Goal: Information Seeking & Learning: Find specific page/section

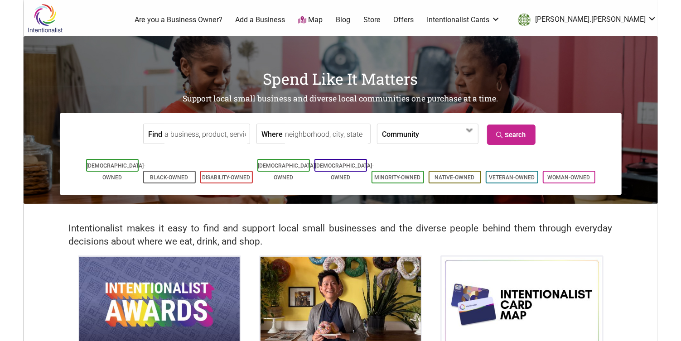
click at [183, 134] on input "Find" at bounding box center [205, 134] width 83 height 20
type input "coffeetab"
click at [207, 137] on input "coffeetab" at bounding box center [205, 134] width 83 height 20
click at [506, 130] on link "Search" at bounding box center [511, 135] width 48 height 20
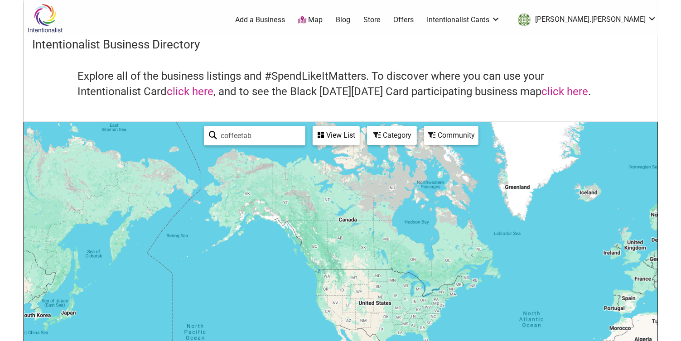
click at [236, 136] on input "coffeetab" at bounding box center [258, 136] width 82 height 18
type input "coffee tab"
click at [332, 135] on div "View List" at bounding box center [335, 135] width 45 height 17
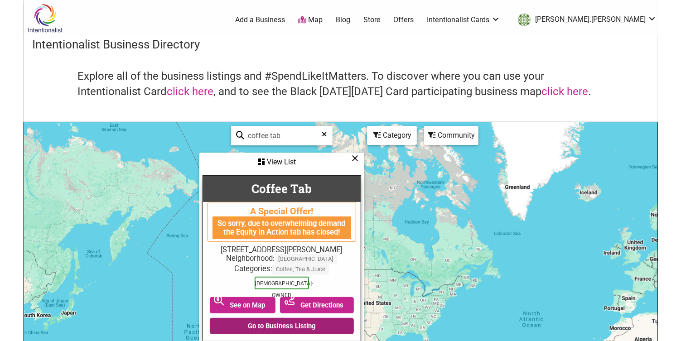
click at [273, 332] on link "Go to Business Listing" at bounding box center [282, 326] width 144 height 16
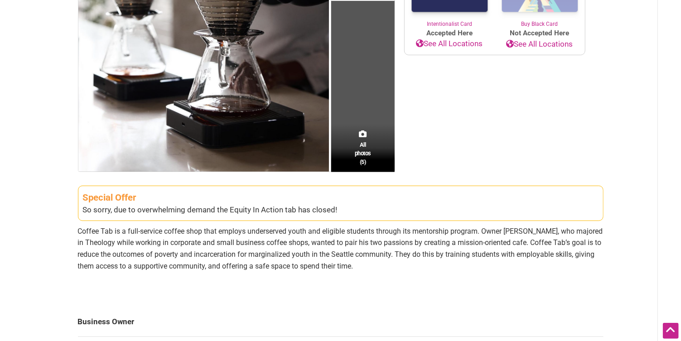
scroll to position [235, 0]
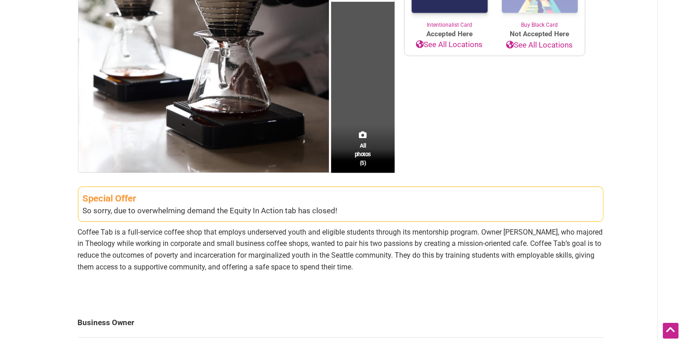
click at [316, 256] on p "Coffee Tab is a full-service coffee shop that employs underserved youth and eli…" at bounding box center [340, 249] width 525 height 46
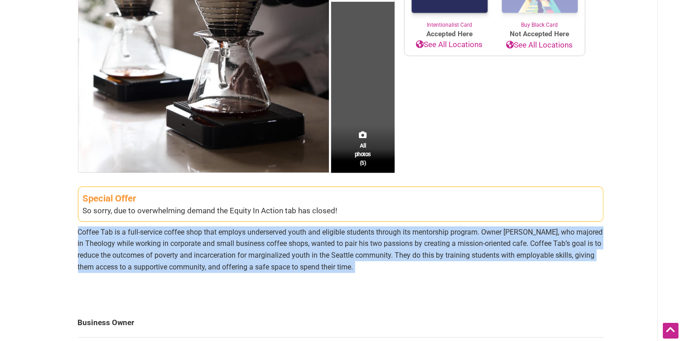
click at [316, 256] on p "Coffee Tab is a full-service coffee shop that employs underserved youth and eli…" at bounding box center [340, 249] width 525 height 46
copy section "Coffee Tab is a full-service coffee shop that employs underserved youth and eli…"
click at [269, 261] on p "Coffee Tab is a full-service coffee shop that employs underserved youth and eli…" at bounding box center [340, 249] width 525 height 46
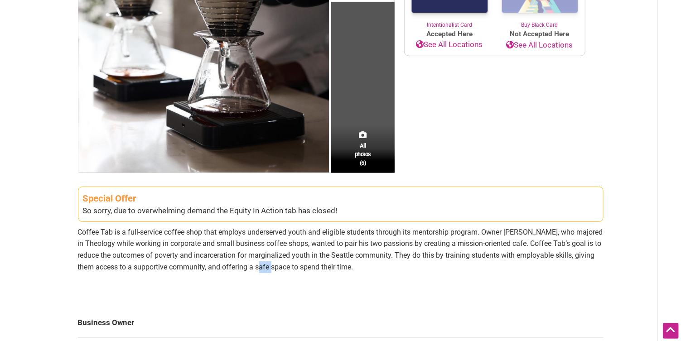
click at [269, 261] on p "Coffee Tab is a full-service coffee shop that employs underserved youth and eli…" at bounding box center [340, 249] width 525 height 46
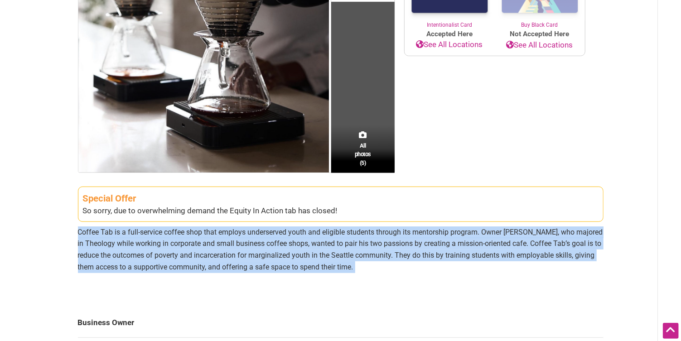
click at [269, 261] on p "Coffee Tab is a full-service coffee shop that employs underserved youth and eli…" at bounding box center [340, 249] width 525 height 46
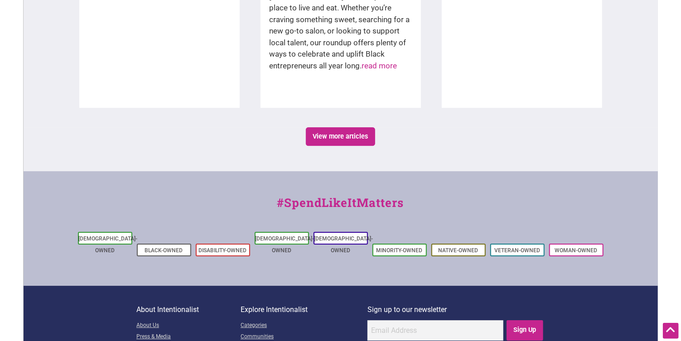
scroll to position [1661, 0]
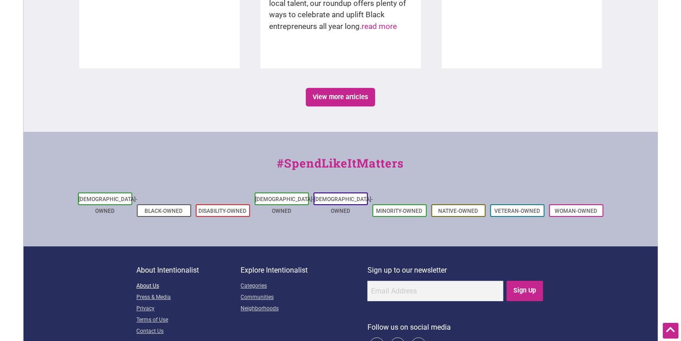
click at [150, 281] on link "About Us" at bounding box center [188, 286] width 104 height 11
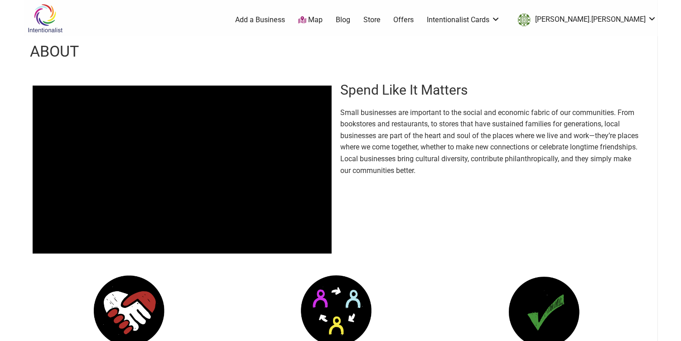
drag, startPoint x: 486, startPoint y: 160, endPoint x: 481, endPoint y: 164, distance: 6.5
click at [481, 163] on p "Small businesses are important to the social and economic fabric of our communi…" at bounding box center [490, 142] width 299 height 70
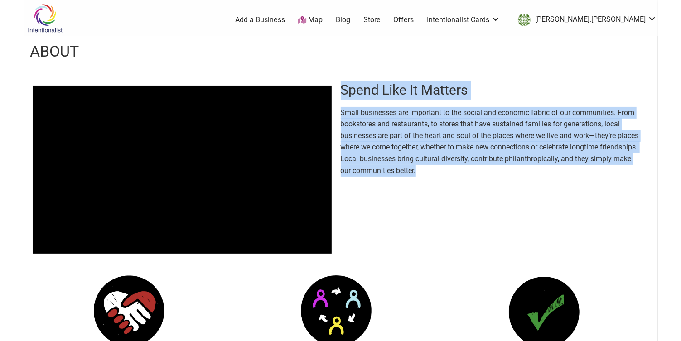
drag, startPoint x: 480, startPoint y: 168, endPoint x: 343, endPoint y: 87, distance: 158.5
click at [343, 87] on div "Spend Like It Matters Small businesses are important to the social and economic…" at bounding box center [495, 125] width 308 height 117
copy div "Spend Like It Matters Small businesses are important to the social and economic…"
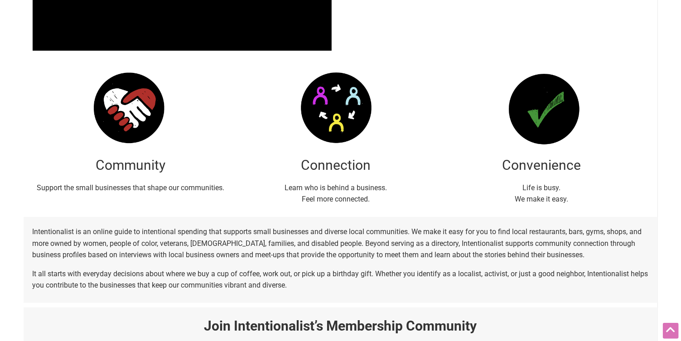
scroll to position [257, 0]
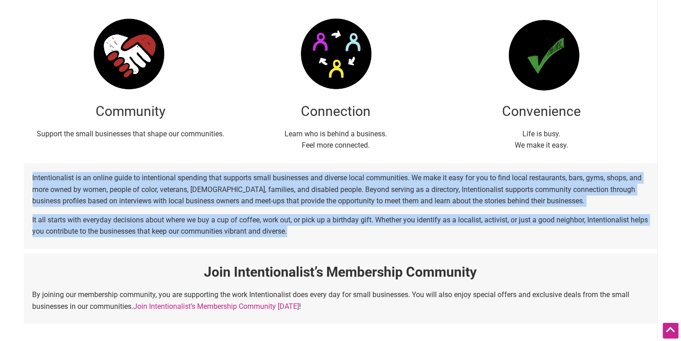
drag, startPoint x: 335, startPoint y: 229, endPoint x: 25, endPoint y: 176, distance: 314.7
click at [25, 176] on div "Intentionalist is an online guide to intentional spending that supports small b…" at bounding box center [341, 206] width 634 height 86
copy div "Intentionalist is an online guide to intentional spending that supports small b…"
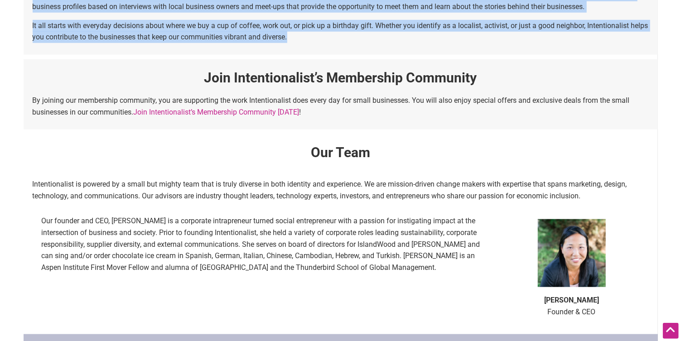
scroll to position [452, 0]
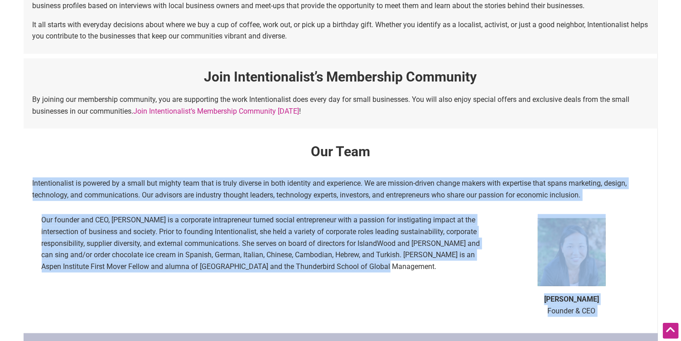
drag, startPoint x: 376, startPoint y: 267, endPoint x: 58, endPoint y: 171, distance: 332.3
click at [58, 171] on div "Our Team Intentionalist is powered by a small but mighty team that is truly div…" at bounding box center [341, 231] width 634 height 204
copy div "Intentionalist is powered by a small but mighty team that is truly diverse in b…"
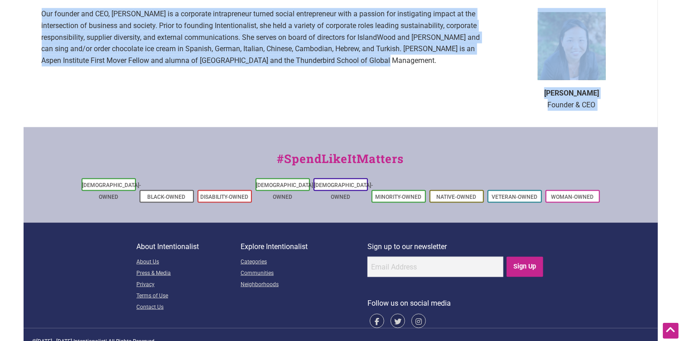
scroll to position [659, 0]
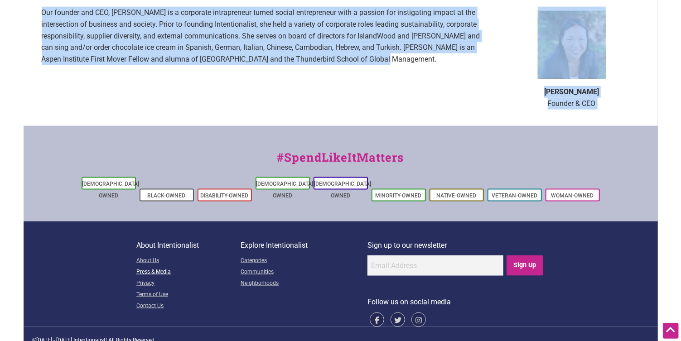
click at [149, 267] on link "Press & Media" at bounding box center [188, 272] width 104 height 11
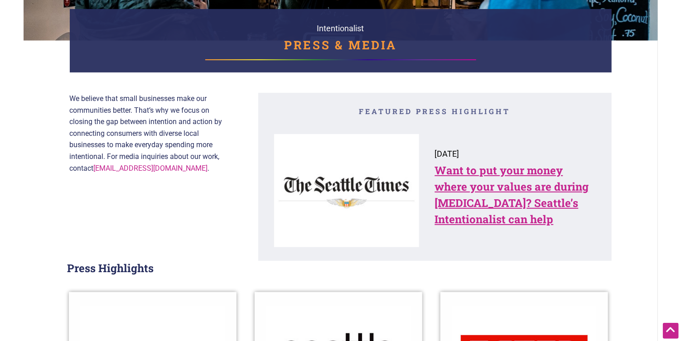
scroll to position [125, 0]
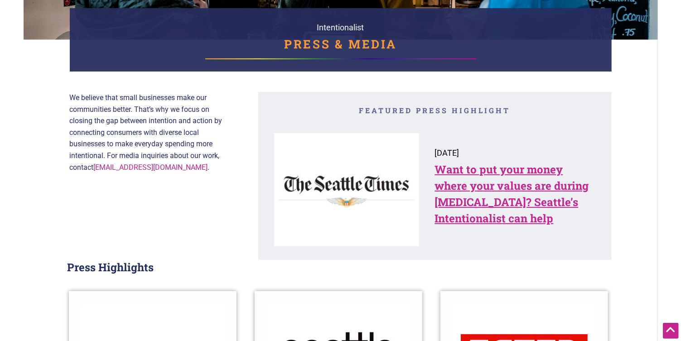
click at [479, 186] on link "Want to put your money where your values are during [MEDICAL_DATA]? Seattle’s I…" at bounding box center [512, 193] width 154 height 63
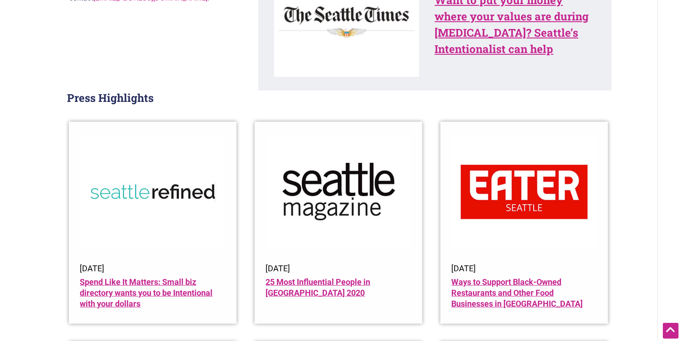
scroll to position [298, 0]
